Goal: Task Accomplishment & Management: Manage account settings

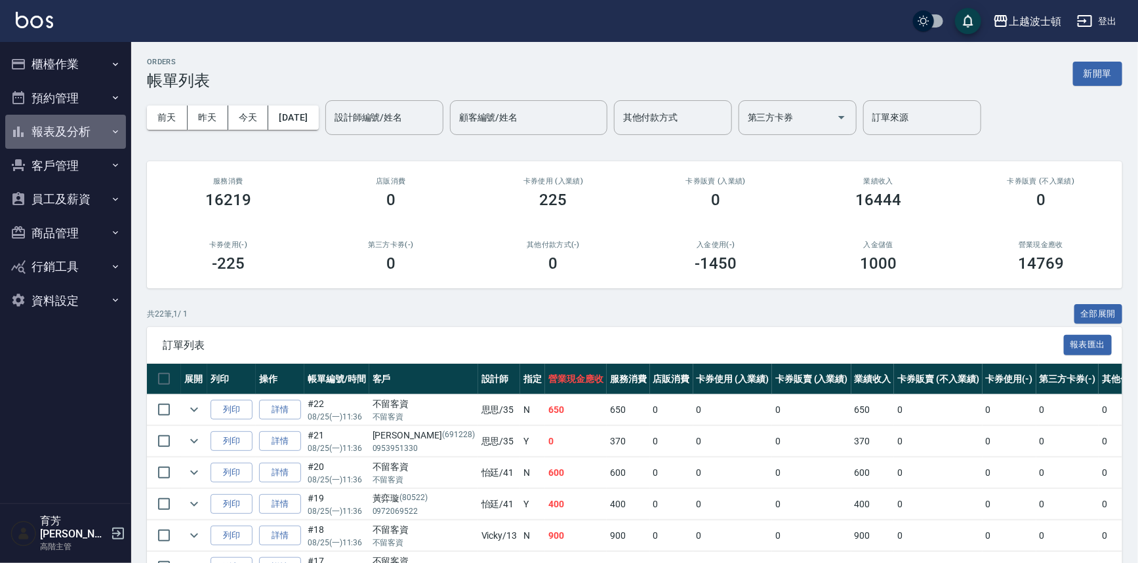
drag, startPoint x: 37, startPoint y: 131, endPoint x: 46, endPoint y: 197, distance: 66.1
click at [37, 132] on button "報表及分析" at bounding box center [65, 132] width 121 height 34
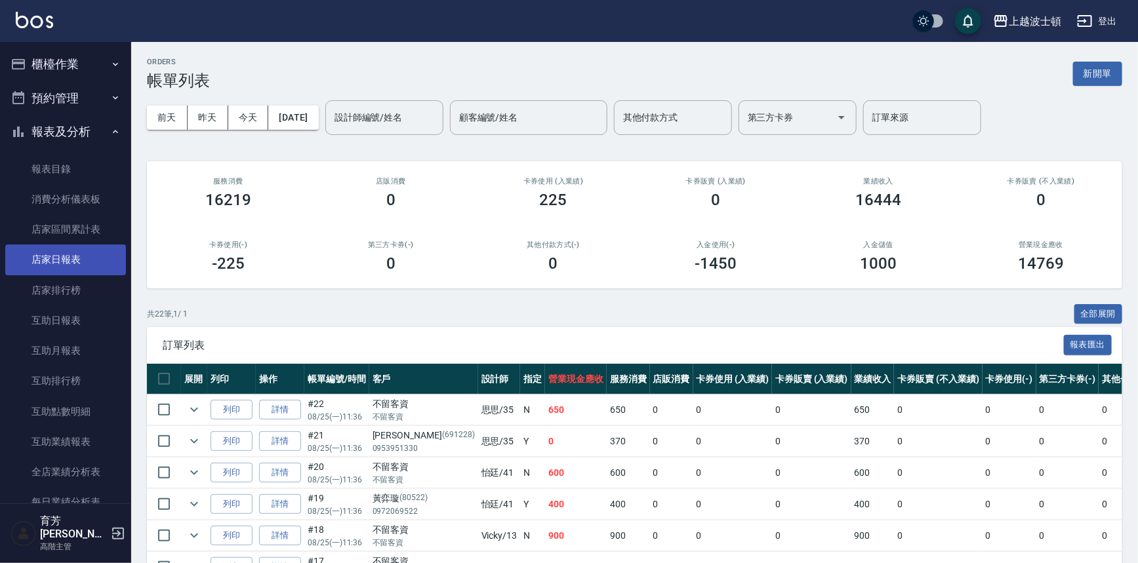
click at [70, 260] on link "店家日報表" at bounding box center [65, 260] width 121 height 30
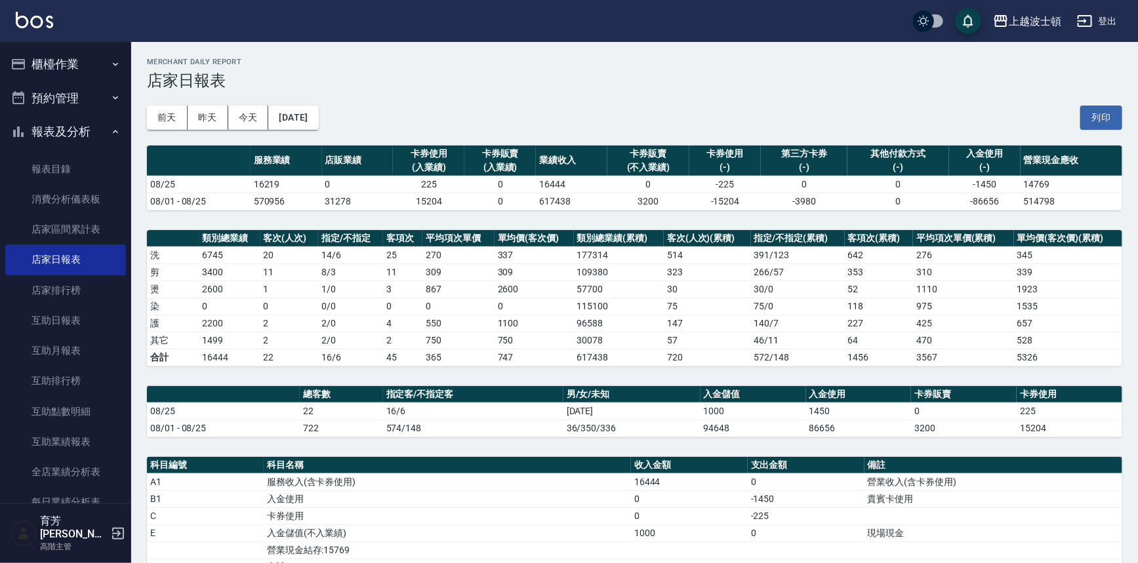
scroll to position [232, 0]
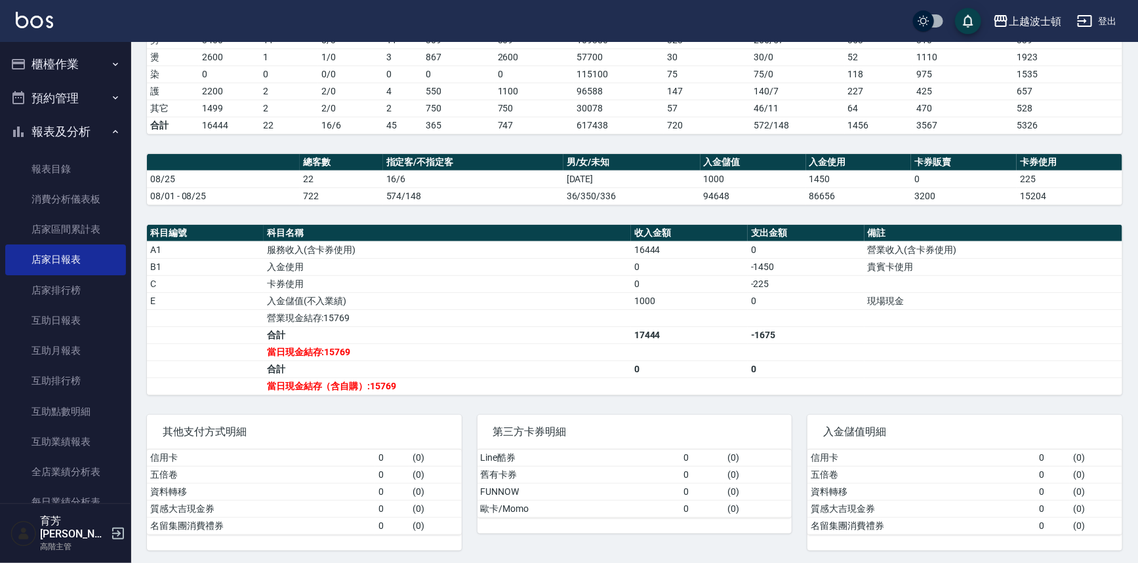
click at [49, 68] on button "櫃檯作業" at bounding box center [65, 64] width 121 height 34
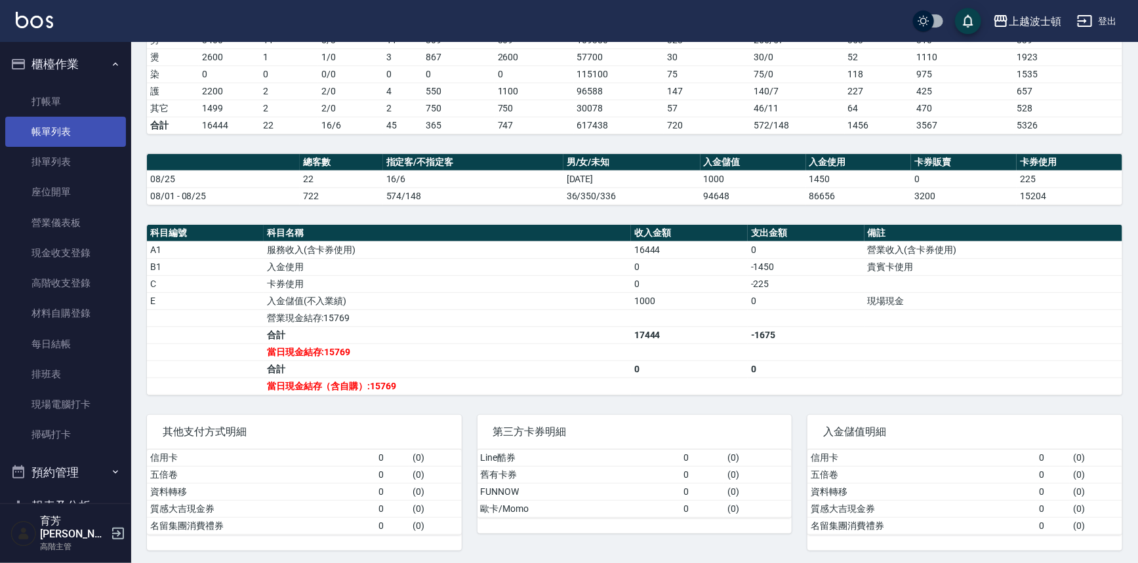
click at [44, 131] on link "帳單列表" at bounding box center [65, 132] width 121 height 30
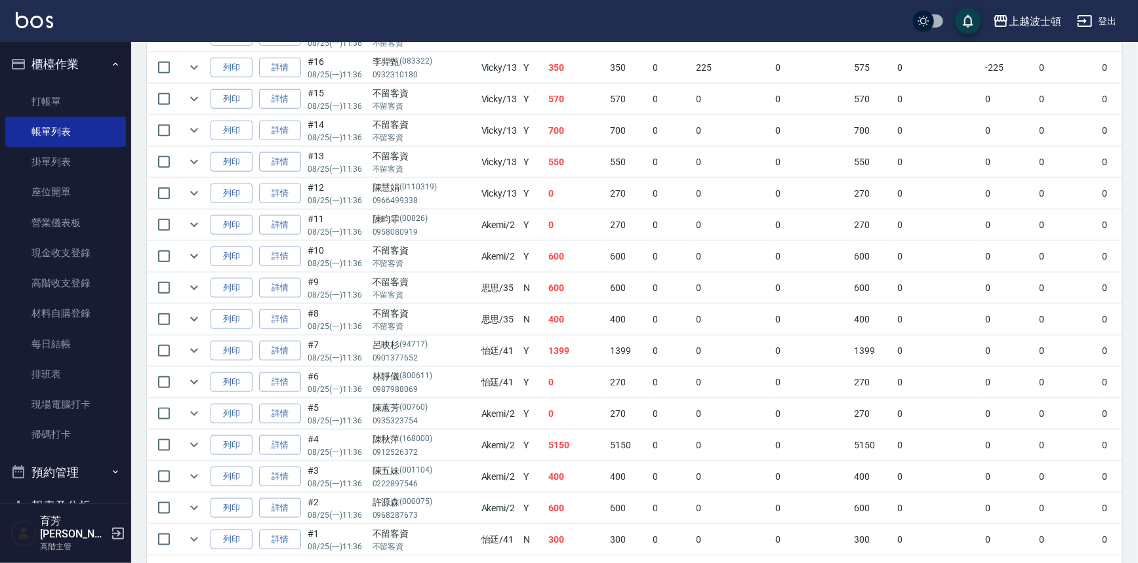
scroll to position [580, 0]
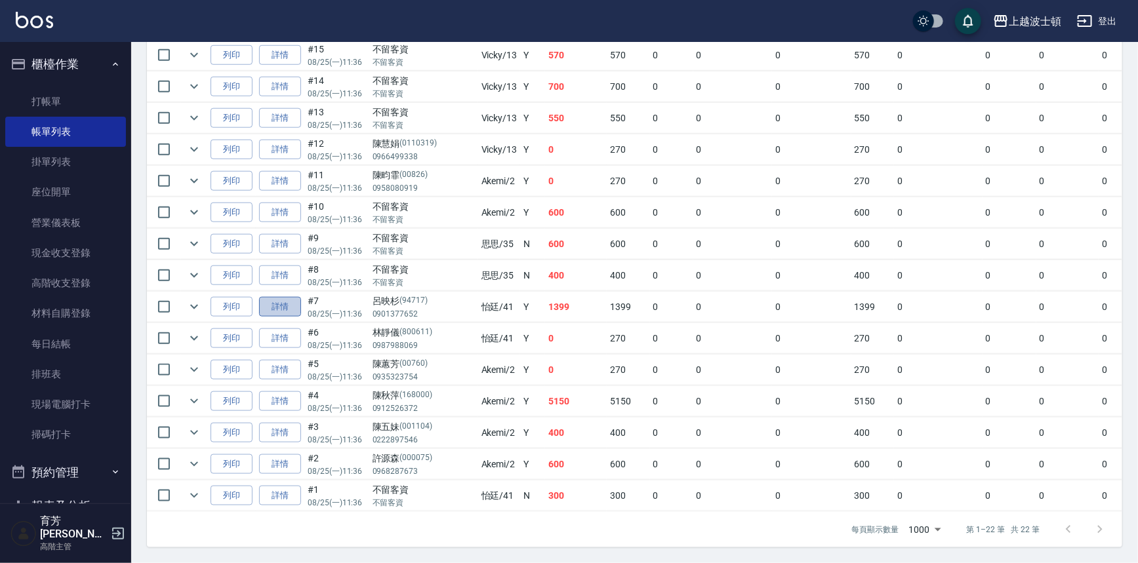
click at [290, 299] on link "詳情" at bounding box center [280, 307] width 42 height 20
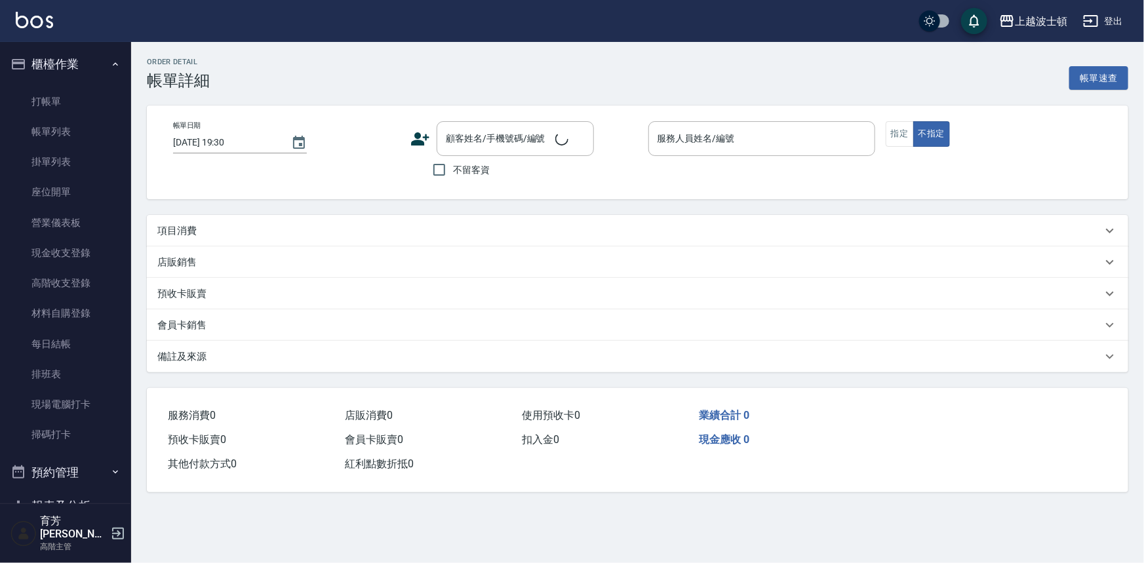
type input "[DATE] 11:36"
type input "怡廷-41"
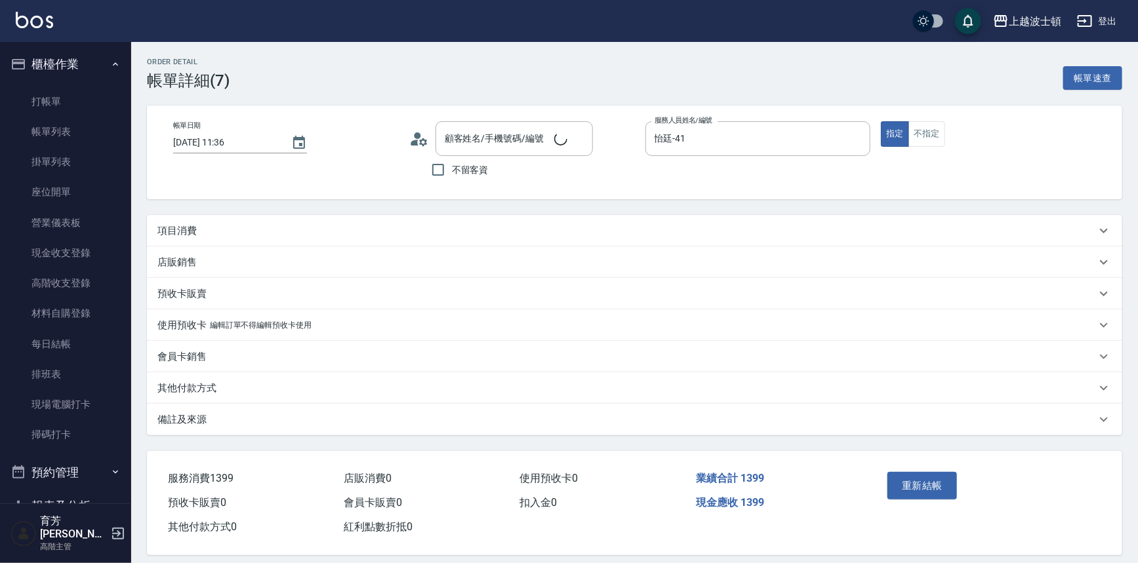
type input "呂映杉/0901377652/94717"
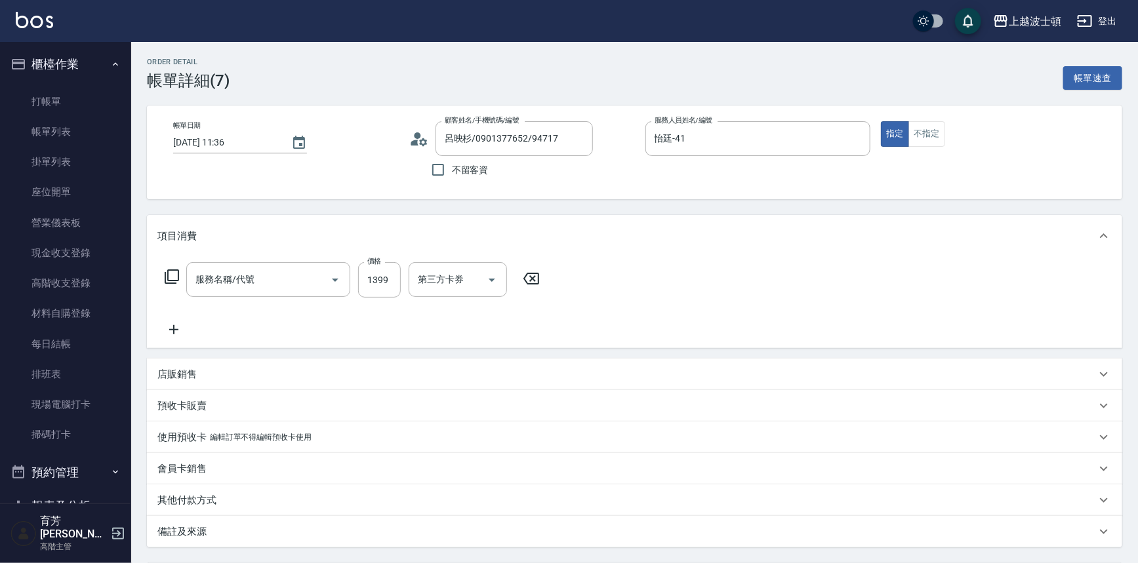
type input "薑檸頭皮護理(724)"
click at [393, 283] on input "1399" at bounding box center [379, 279] width 43 height 35
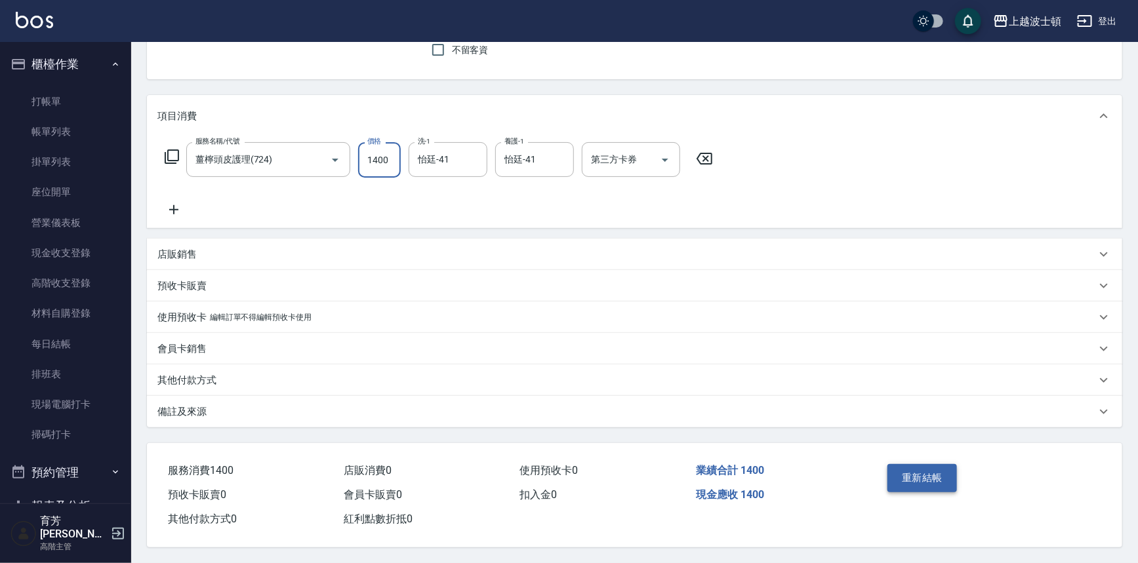
type input "1400"
click at [934, 471] on button "重新結帳" at bounding box center [921, 478] width 69 height 28
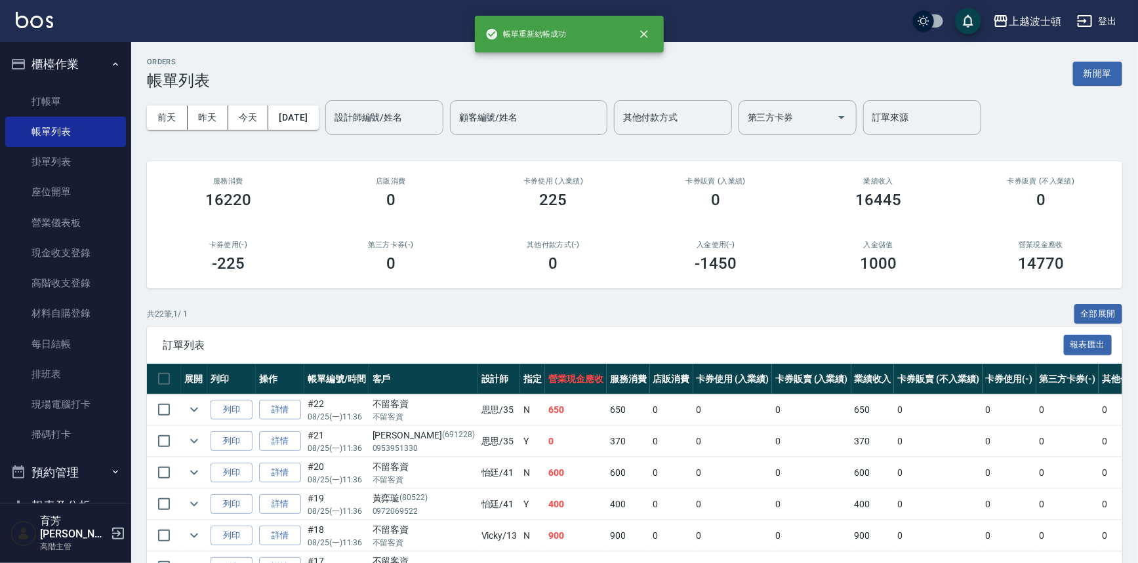
click at [66, 68] on button "櫃檯作業" at bounding box center [65, 64] width 121 height 34
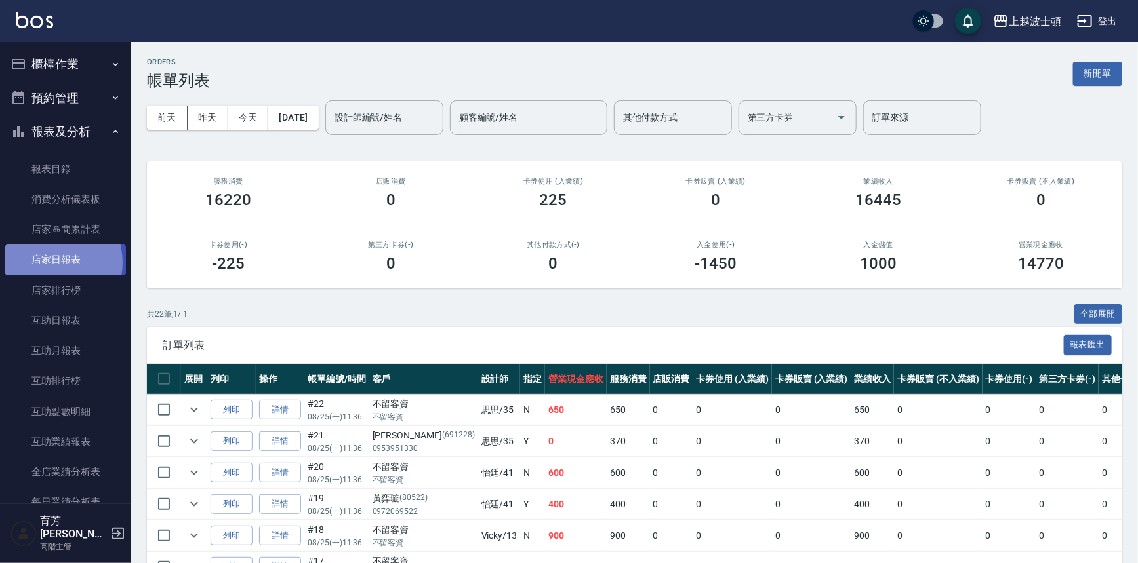
click at [50, 262] on link "店家日報表" at bounding box center [65, 260] width 121 height 30
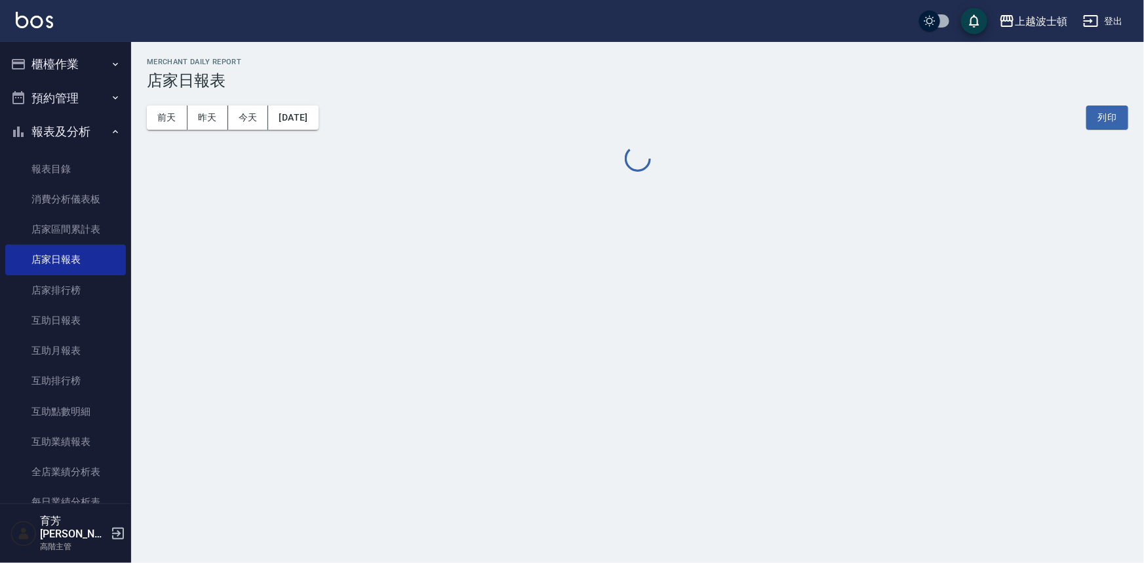
click at [44, 55] on button "櫃檯作業" at bounding box center [65, 64] width 121 height 34
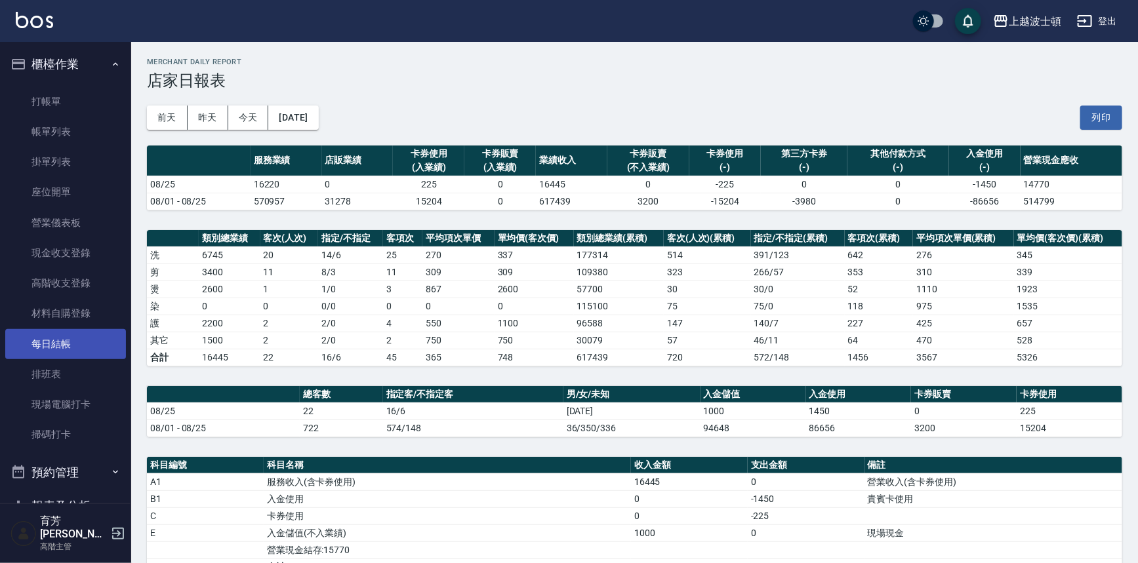
click at [71, 346] on link "每日結帳" at bounding box center [65, 344] width 121 height 30
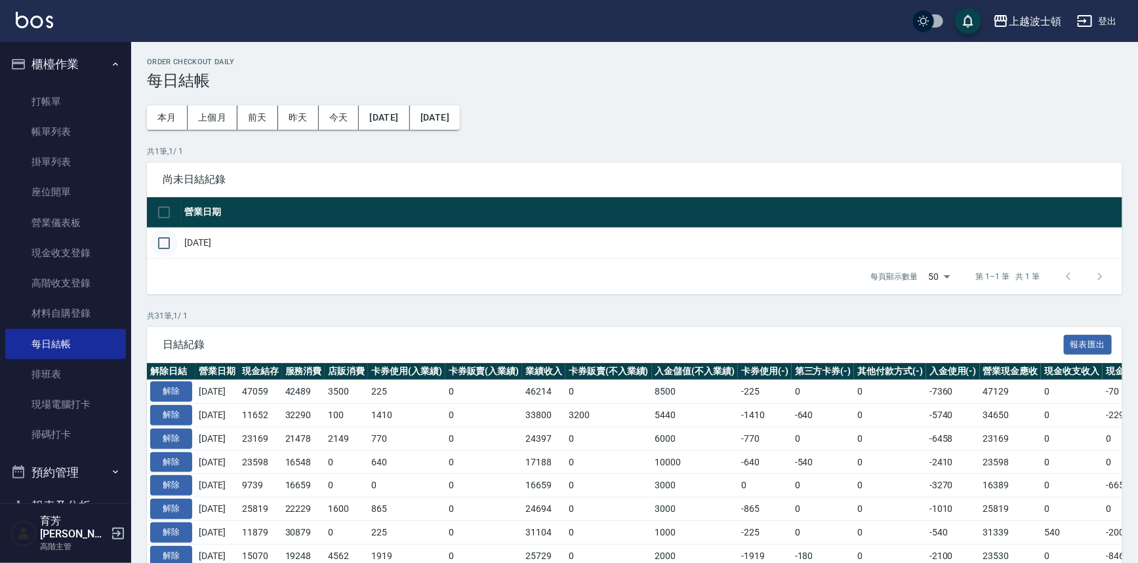
click at [167, 248] on input "checkbox" at bounding box center [164, 243] width 28 height 28
checkbox input "true"
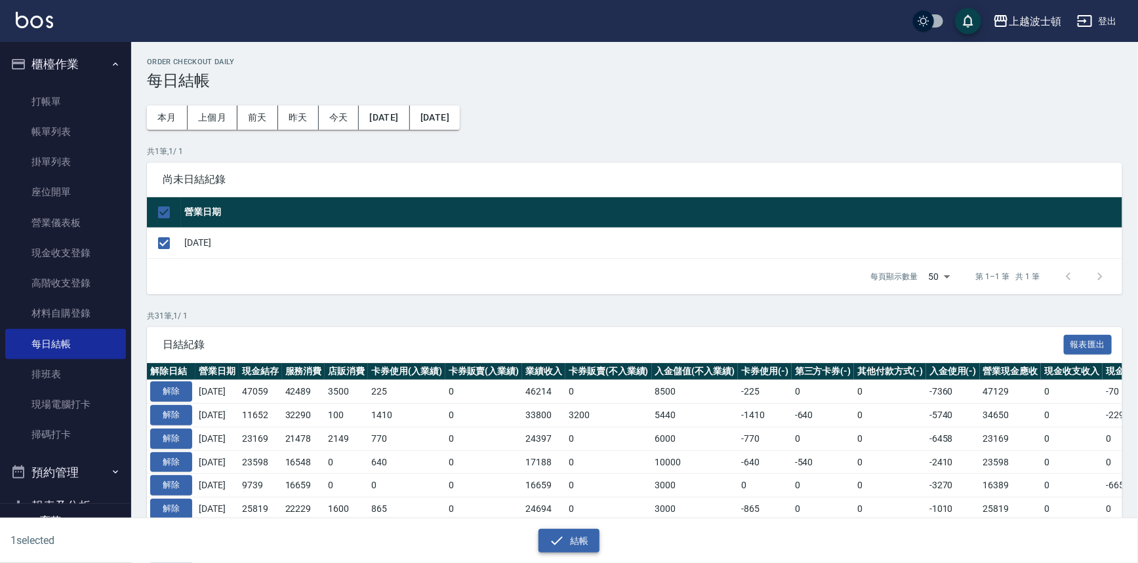
click at [561, 546] on icon "button" at bounding box center [557, 541] width 16 height 16
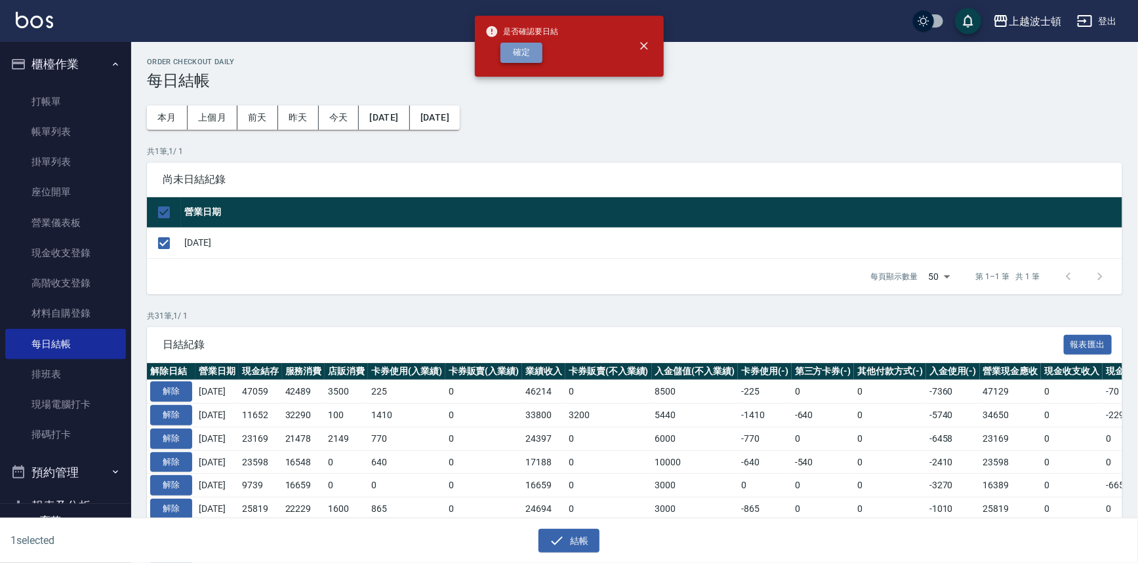
click at [530, 47] on button "確定" at bounding box center [521, 53] width 42 height 20
checkbox input "false"
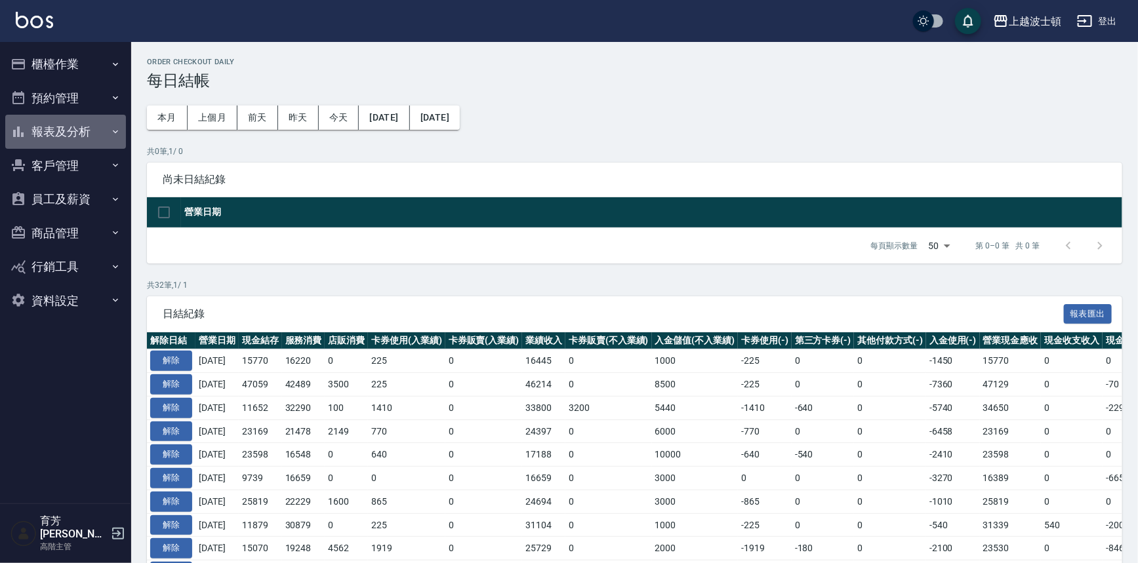
click at [50, 119] on button "報表及分析" at bounding box center [65, 132] width 121 height 34
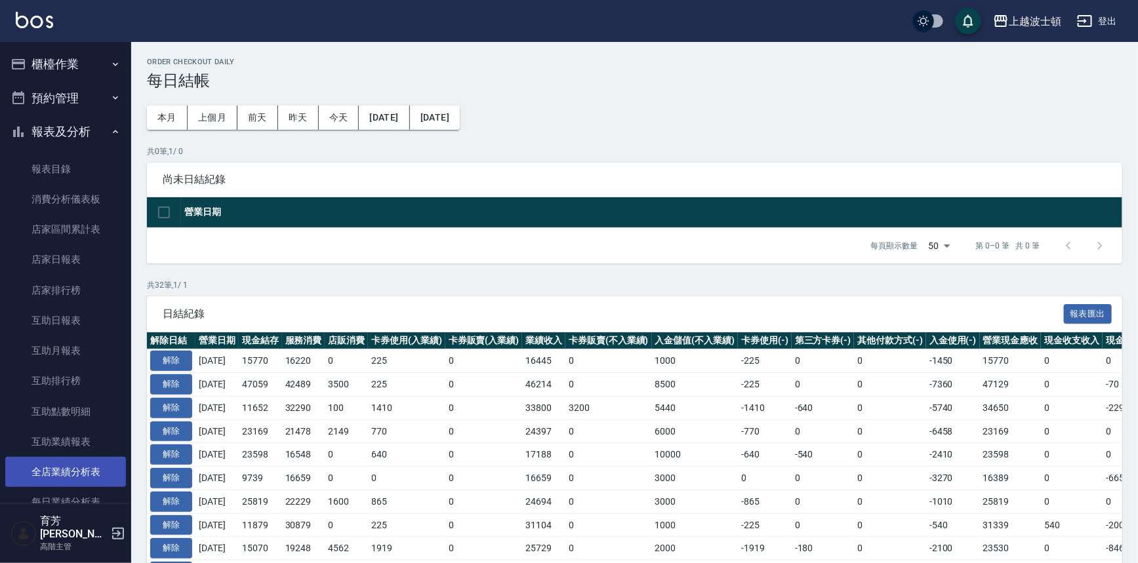
click at [51, 462] on link "全店業績分析表" at bounding box center [65, 472] width 121 height 30
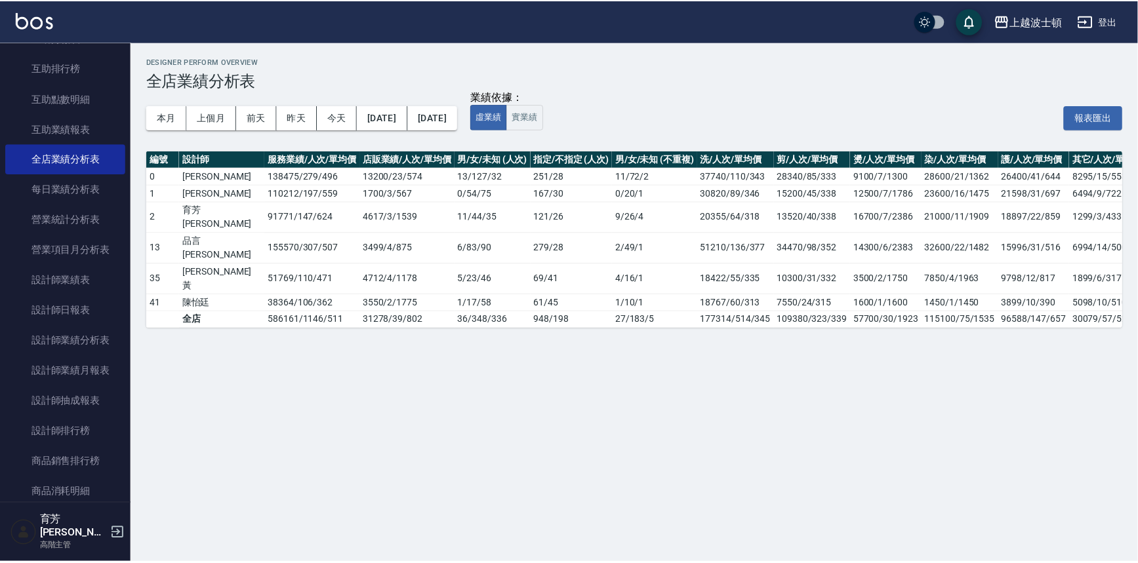
scroll to position [399, 0]
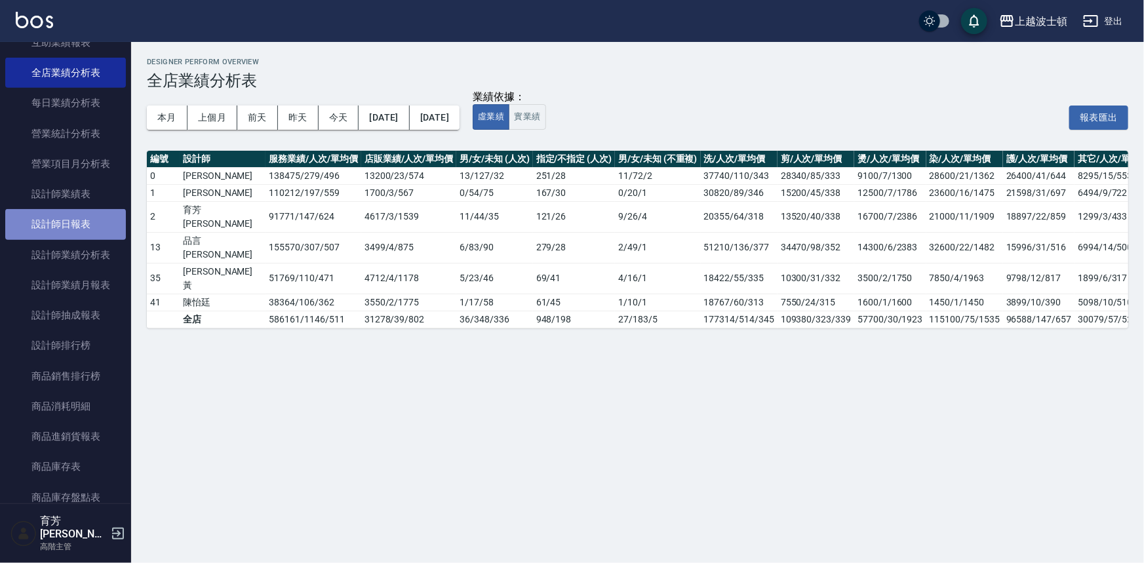
click at [79, 221] on link "設計師日報表" at bounding box center [65, 224] width 121 height 30
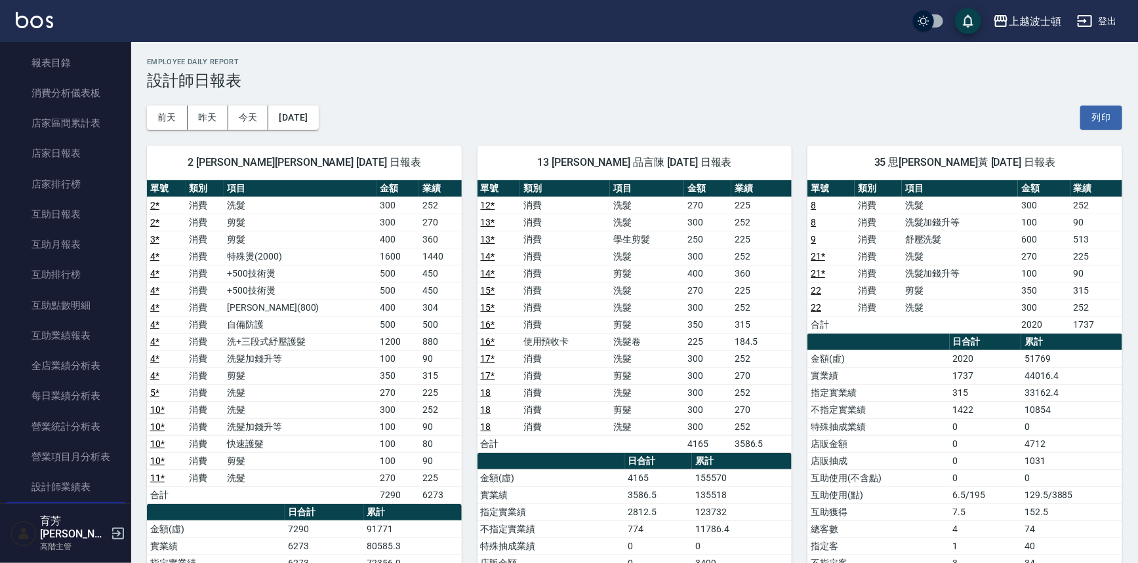
scroll to position [7, 0]
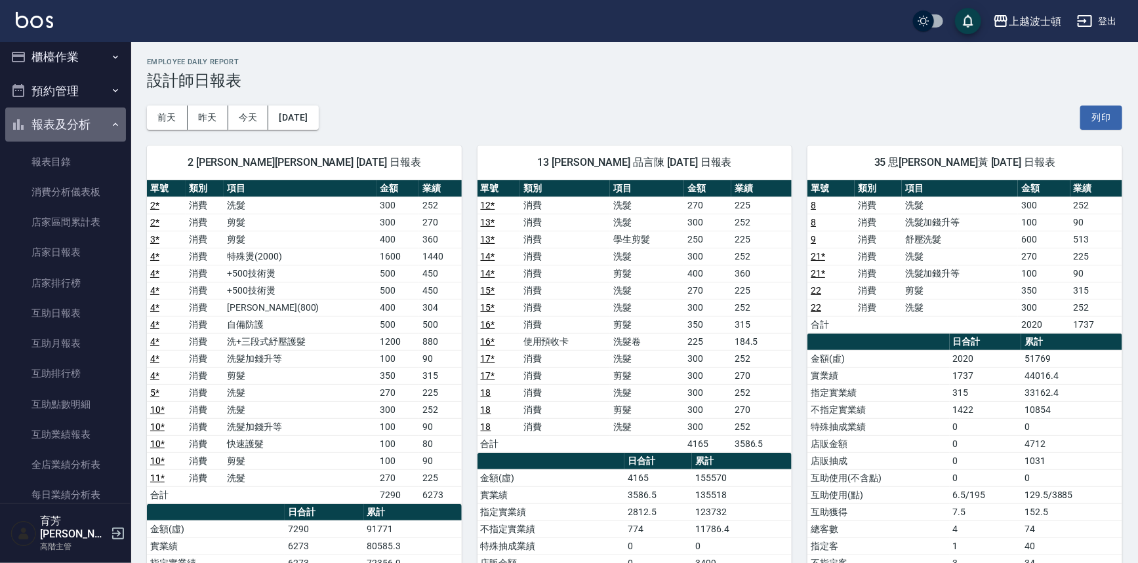
click at [78, 118] on button "報表及分析" at bounding box center [65, 125] width 121 height 34
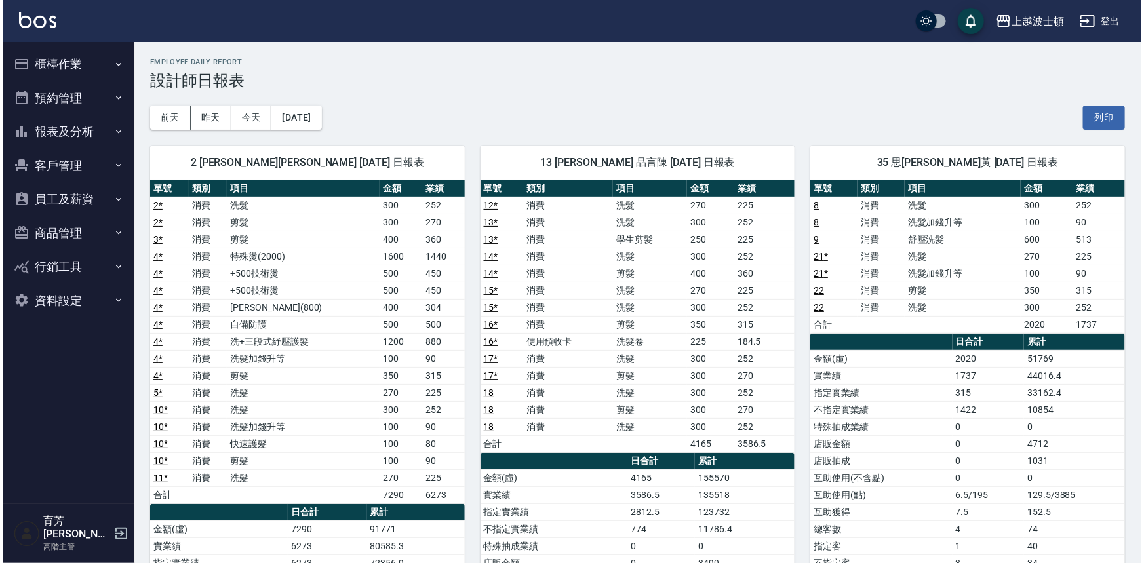
scroll to position [0, 0]
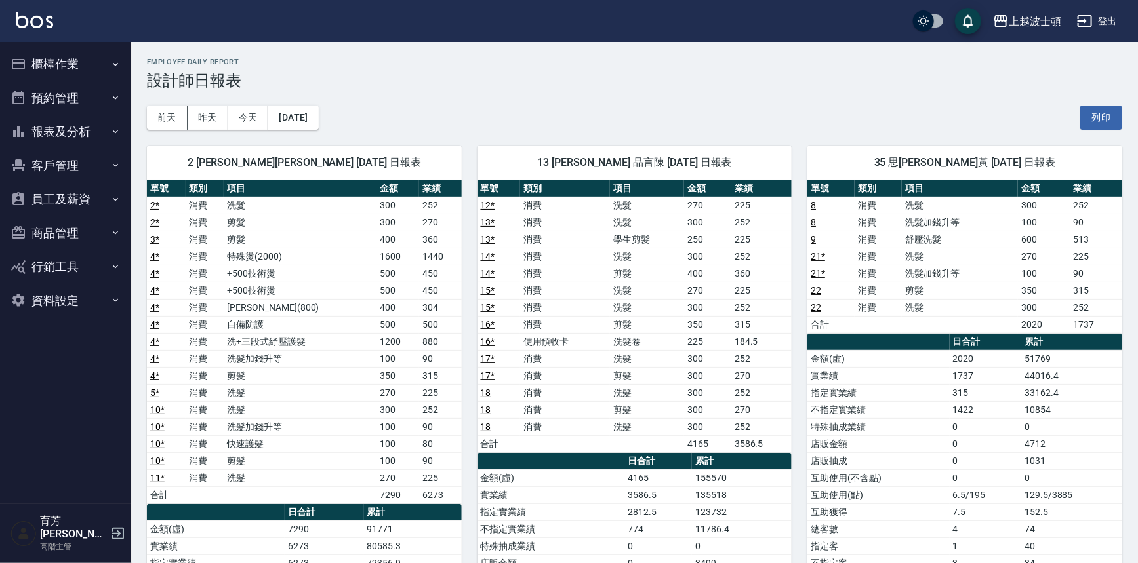
click at [1105, 19] on button "登出" at bounding box center [1096, 21] width 50 height 24
